Goal: Transaction & Acquisition: Purchase product/service

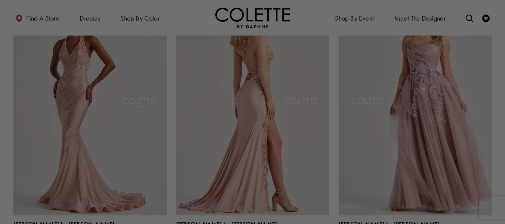
scroll to position [112, 0]
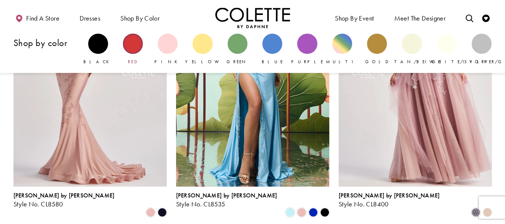
click at [142, 40] on div "Primary block" at bounding box center [133, 44] width 20 height 20
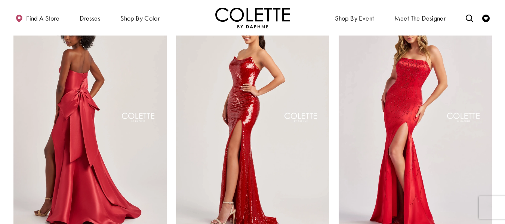
scroll to position [112, 0]
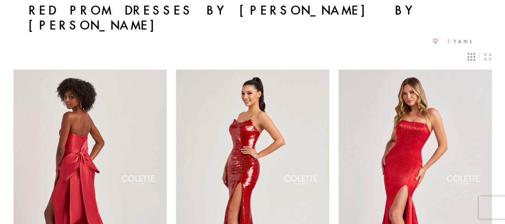
scroll to position [0, 0]
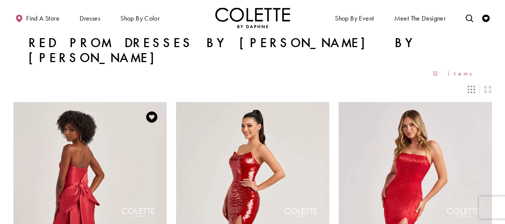
click at [124, 154] on img "Visit Colette by Daphne Style No. CL8470 Page" at bounding box center [89, 213] width 153 height 223
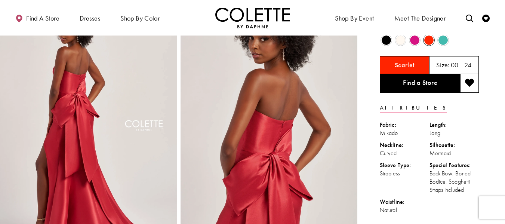
scroll to position [37, 0]
